Goal: Book appointment/travel/reservation

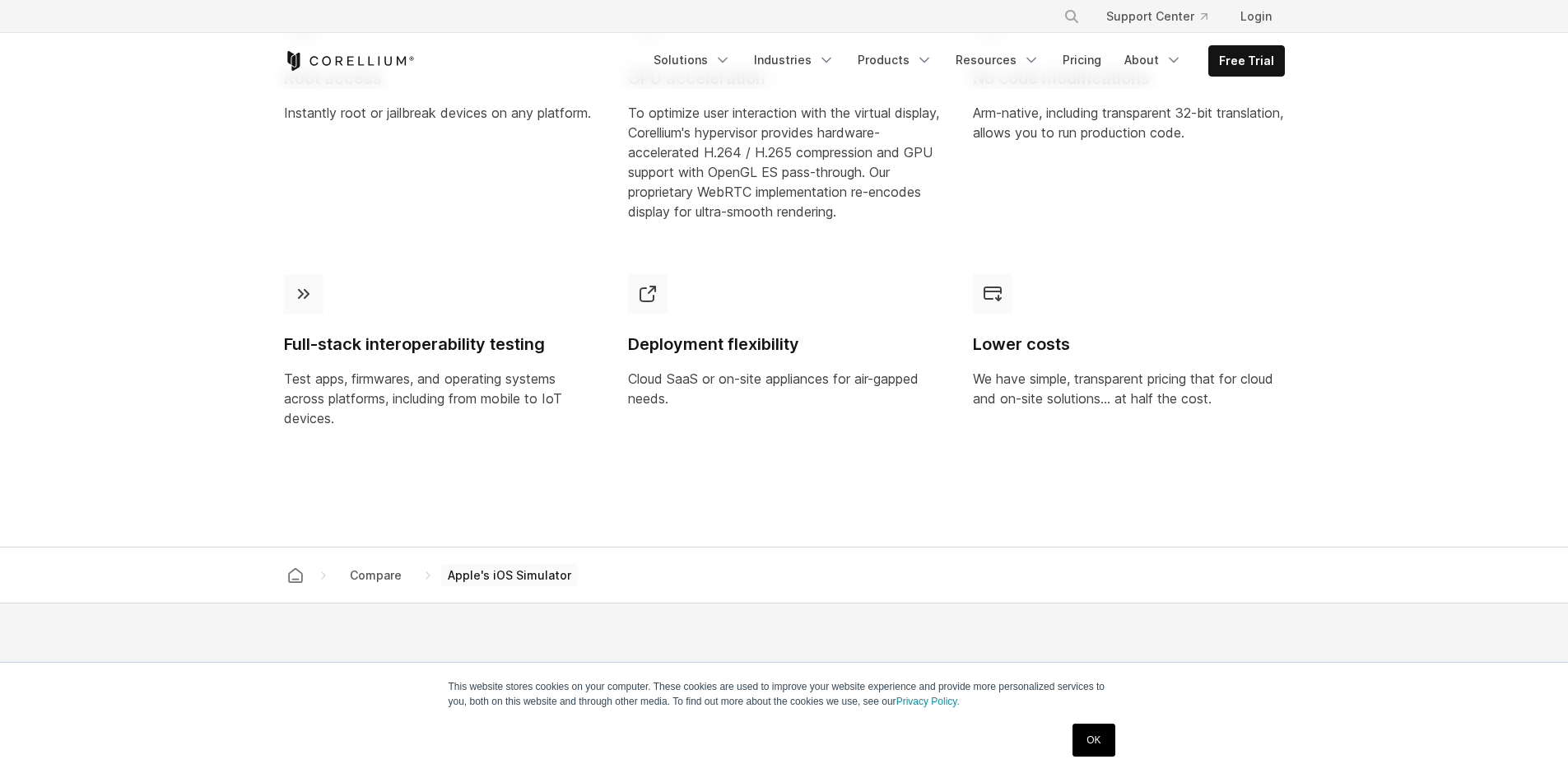
scroll to position [1318, 0]
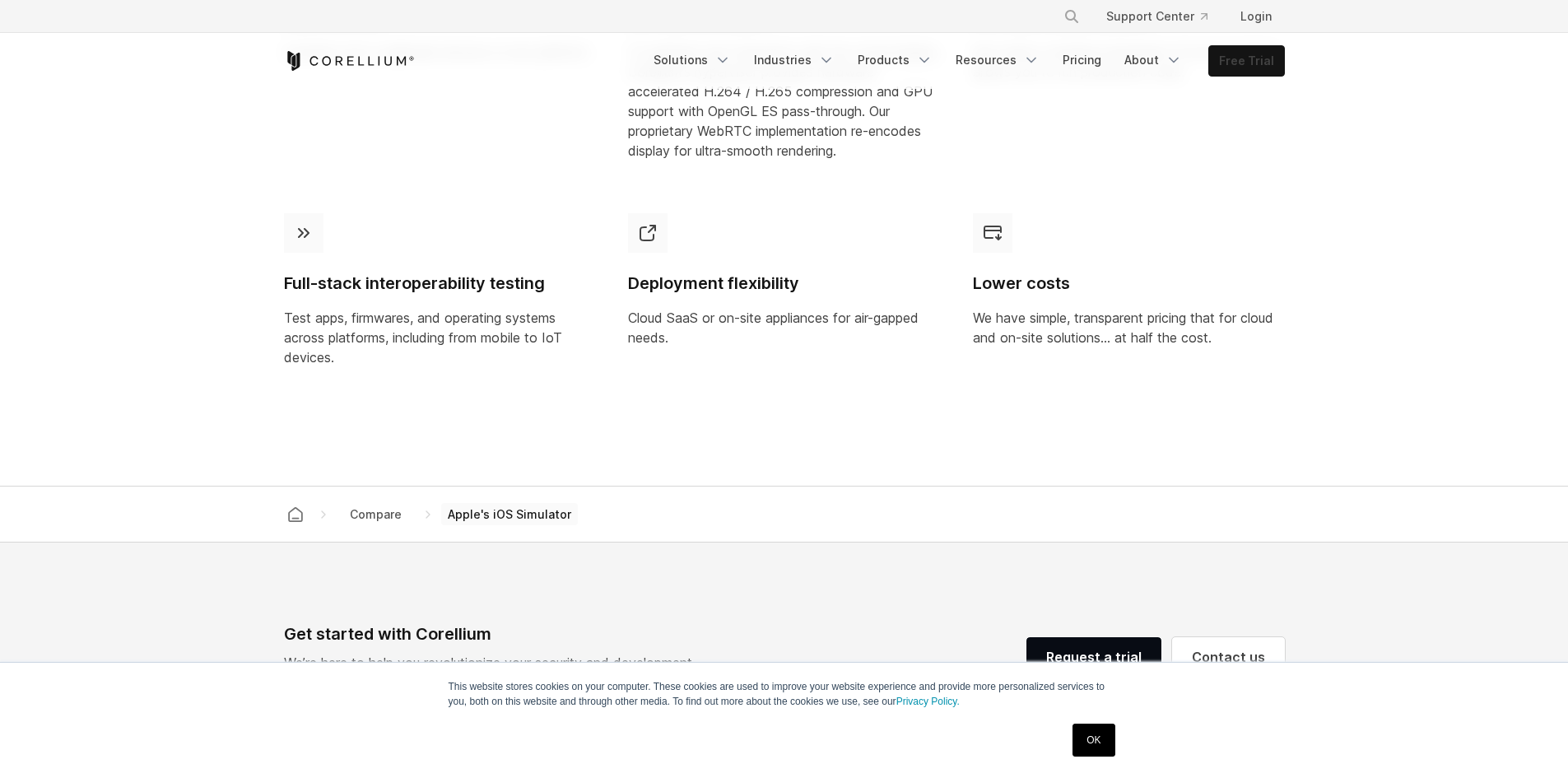
click at [1234, 69] on link "Free Trial" at bounding box center [1247, 61] width 75 height 29
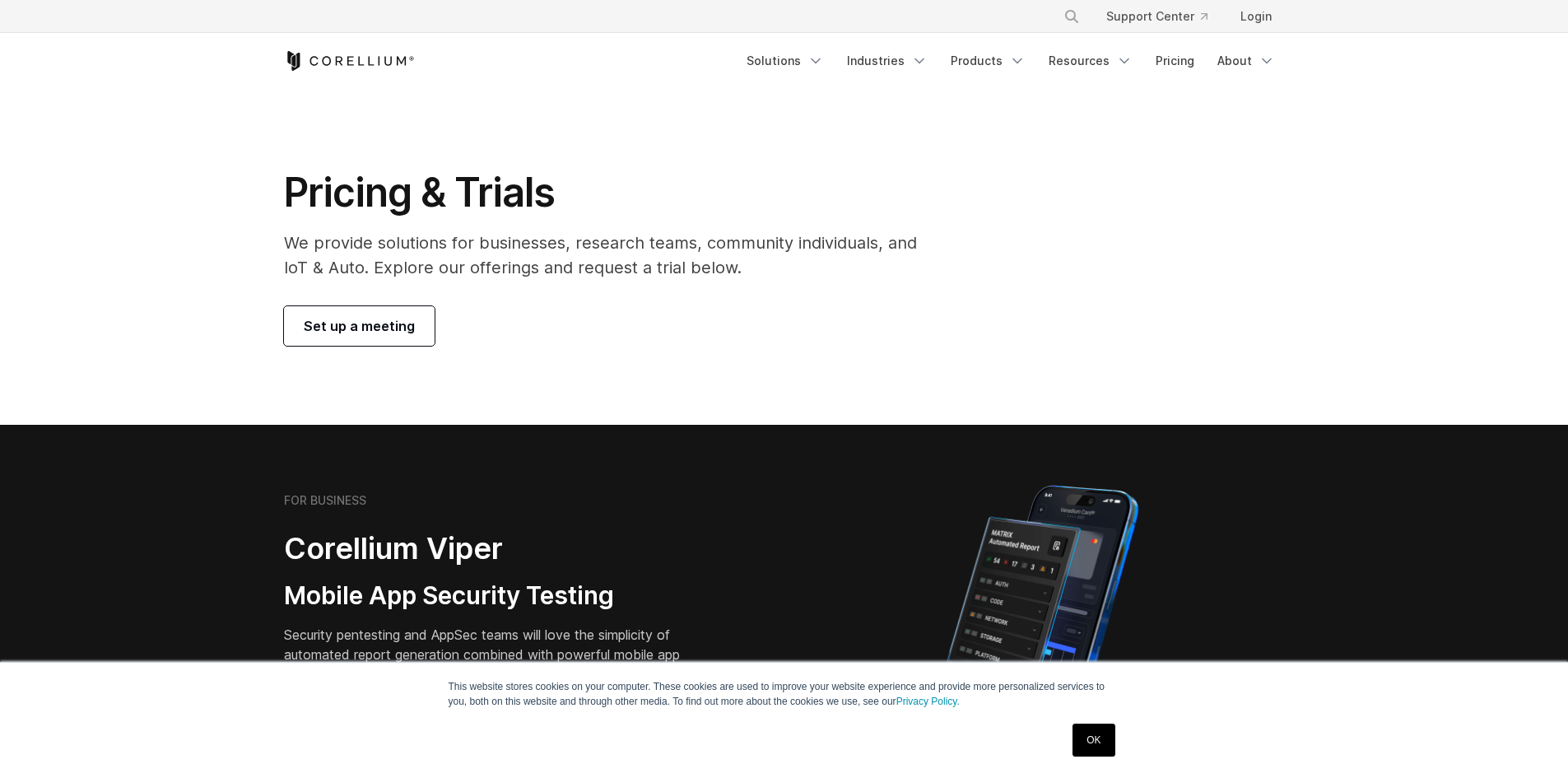
click at [355, 333] on span "Set up a meeting" at bounding box center [360, 325] width 111 height 20
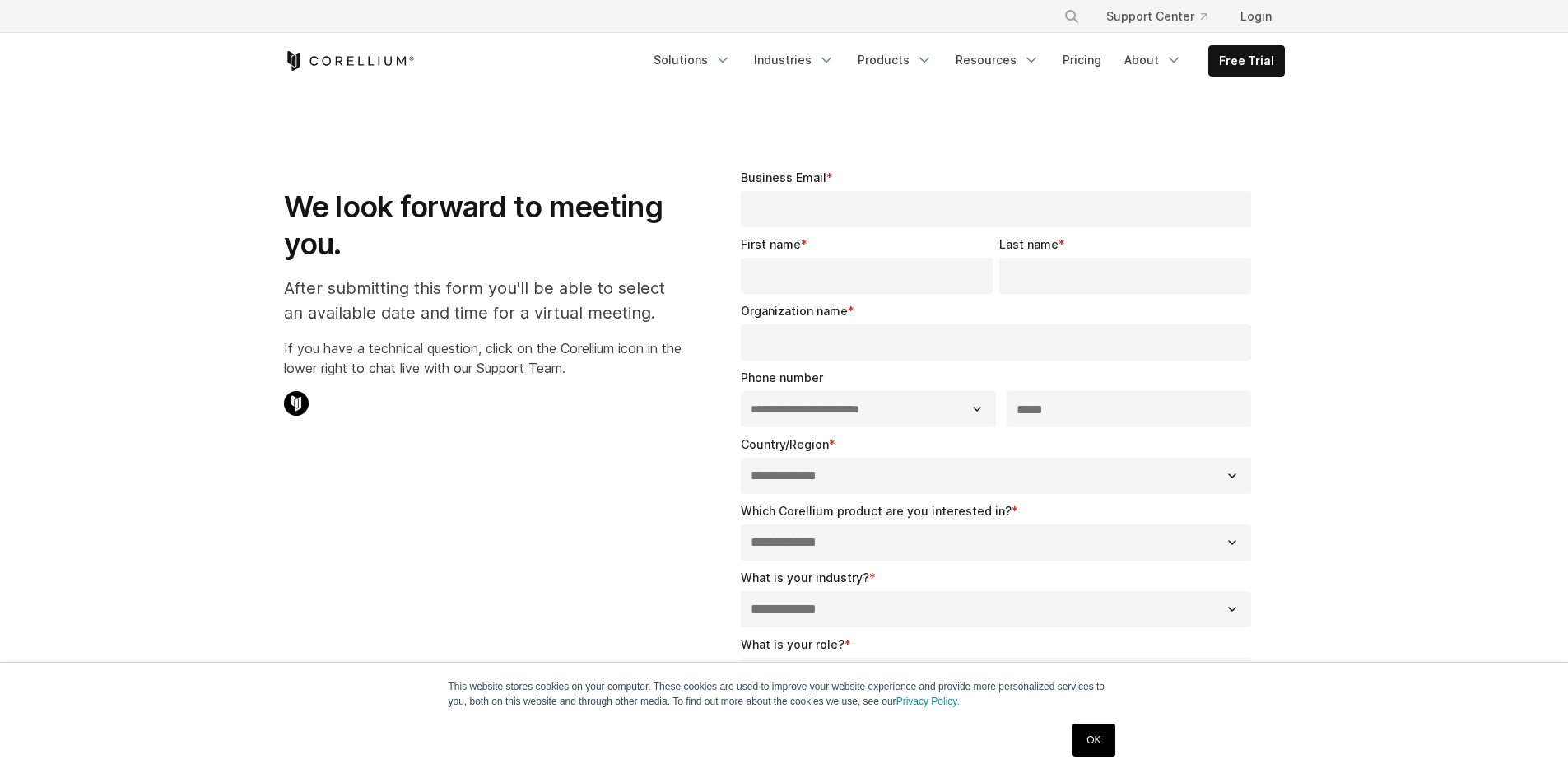
select select "**"
